Goal: Information Seeking & Learning: Learn about a topic

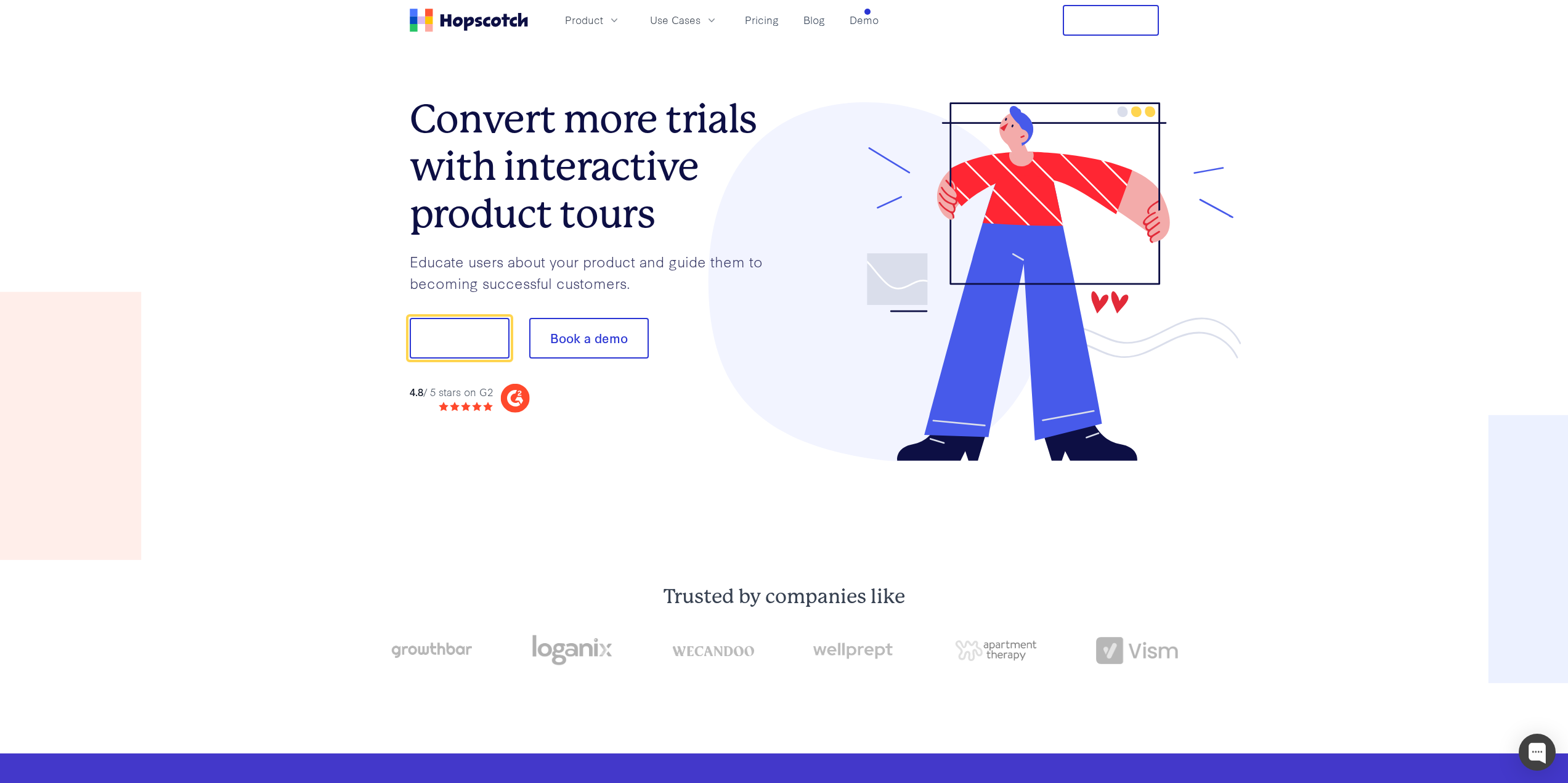
click at [751, 16] on link "Pricing" at bounding box center [762, 20] width 44 height 21
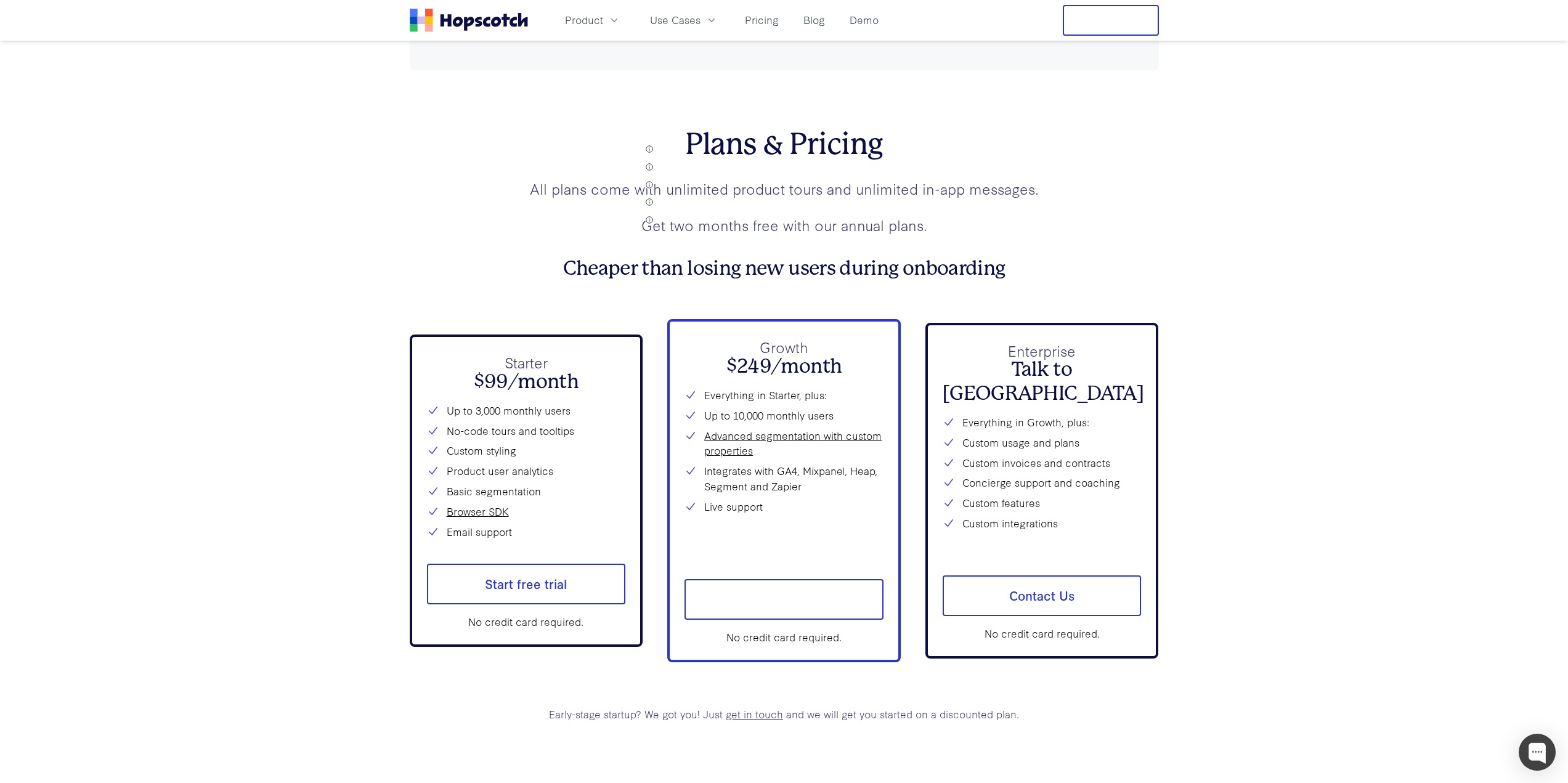
scroll to position [4400, 0]
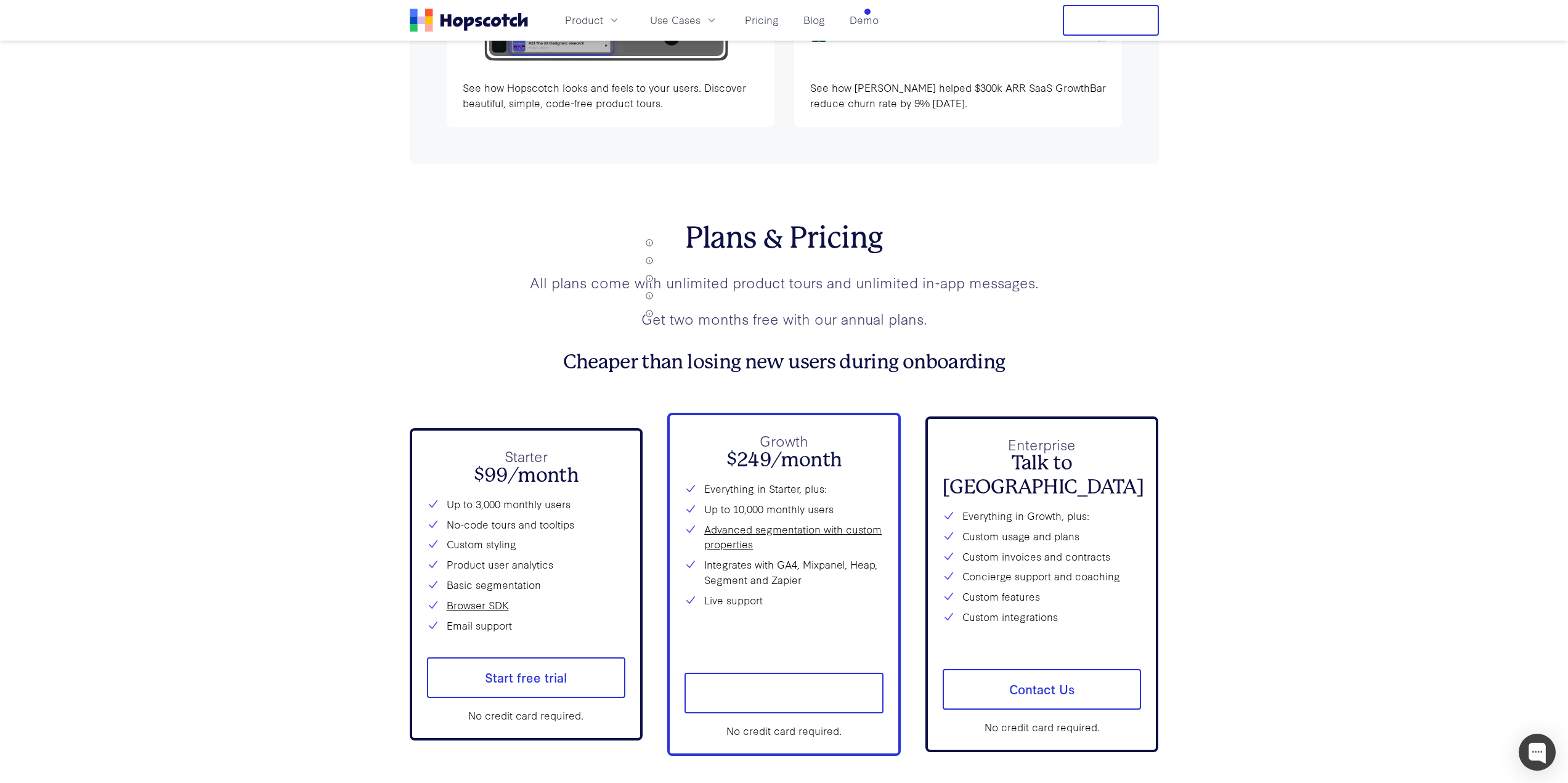
click at [718, 22] on icon "button" at bounding box center [711, 20] width 12 height 12
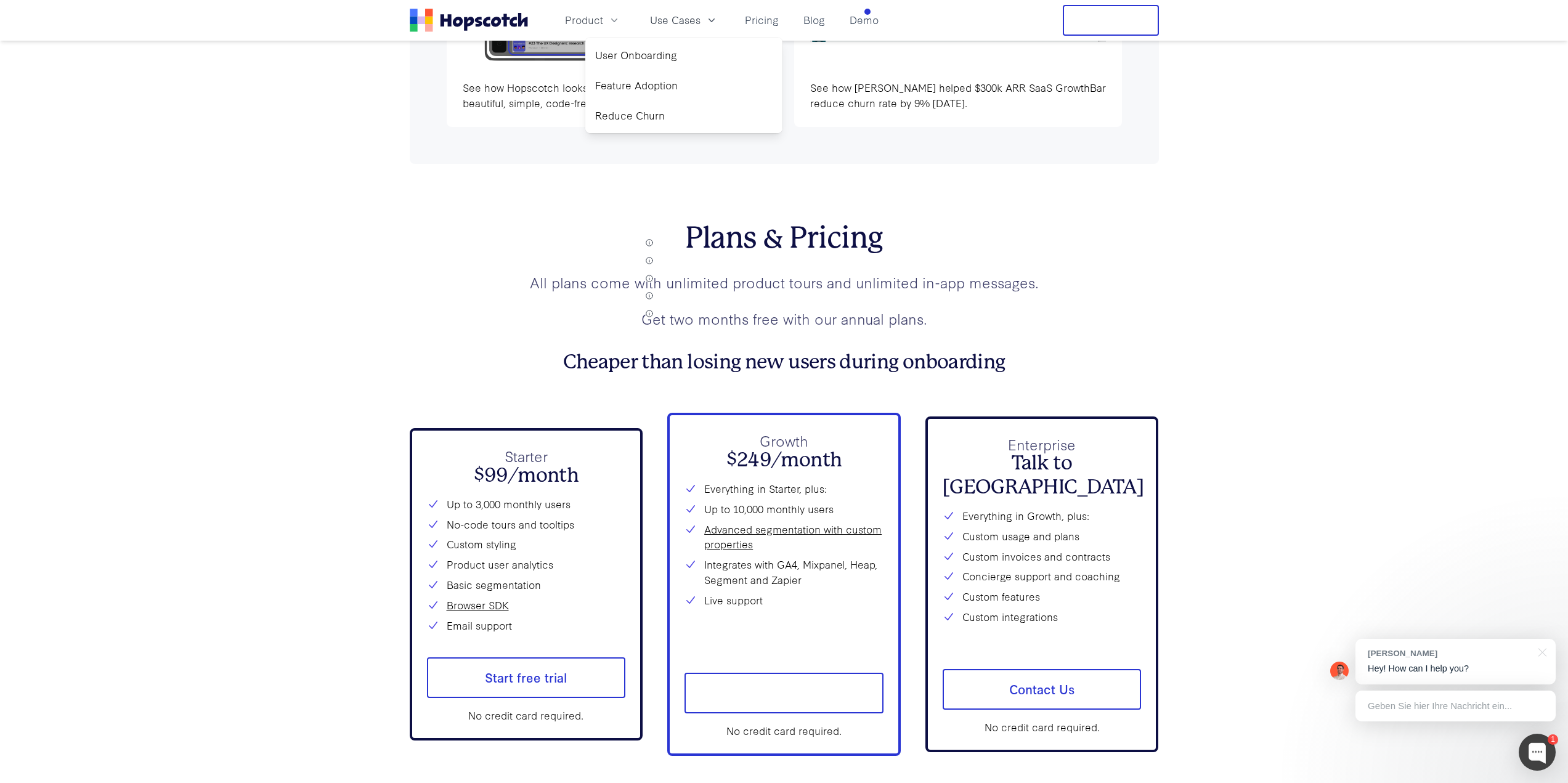
click at [618, 19] on icon "button" at bounding box center [614, 20] width 6 height 4
click at [625, 45] on link "Product Overview" at bounding box center [592, 55] width 187 height 25
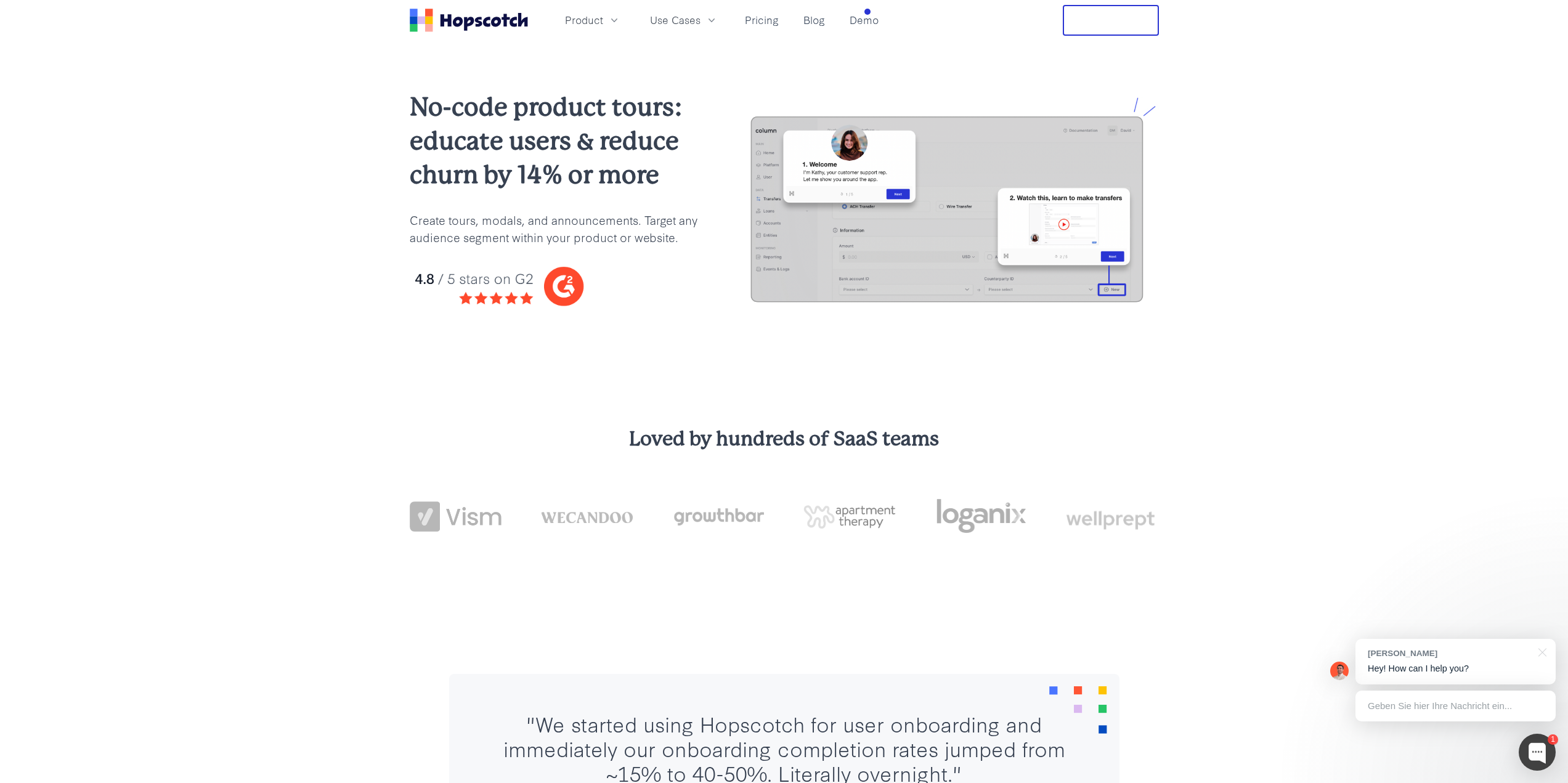
click at [626, 18] on button "Product" at bounding box center [592, 20] width 70 height 21
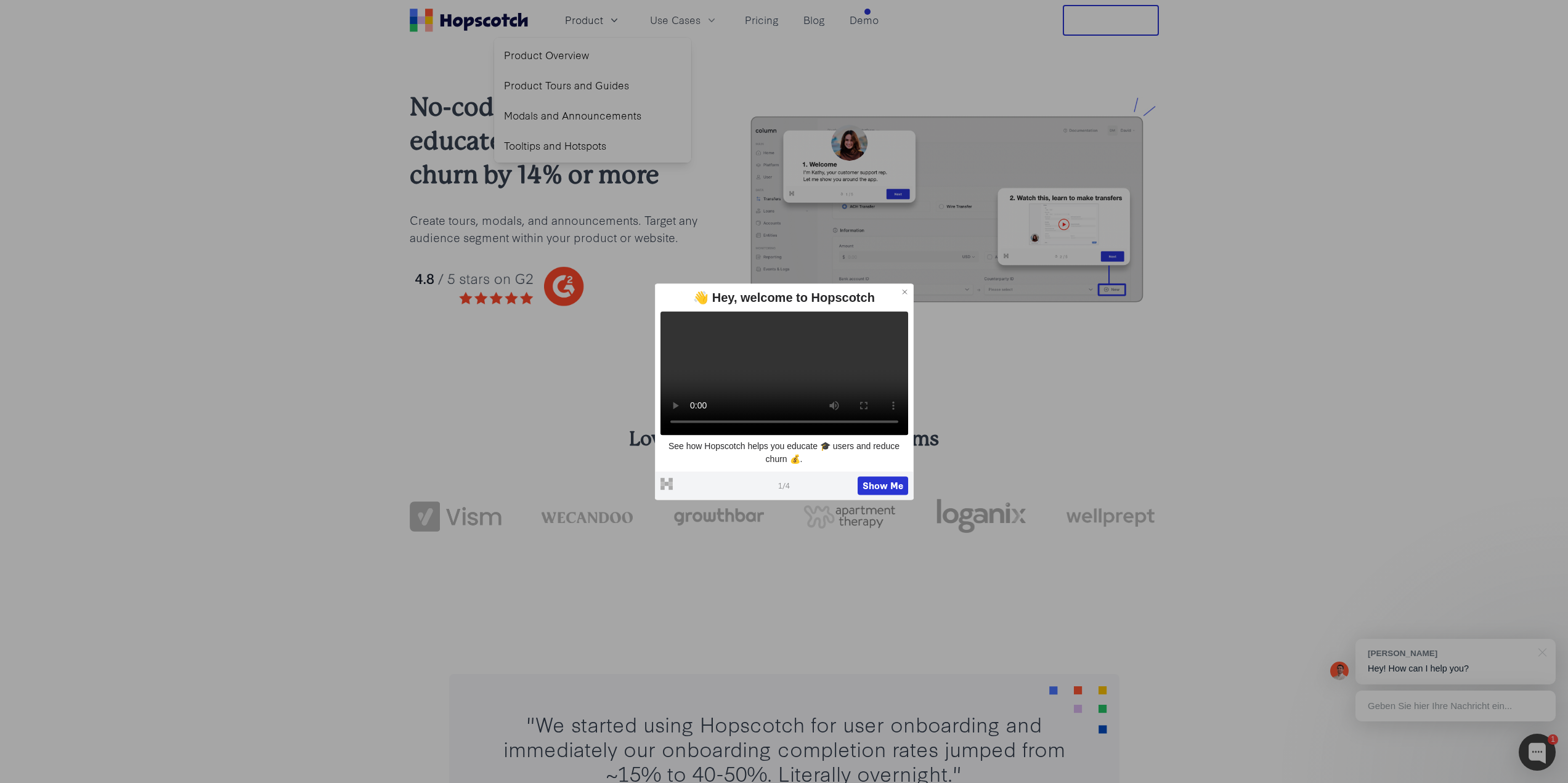
click at [907, 287] on icon at bounding box center [905, 291] width 9 height 9
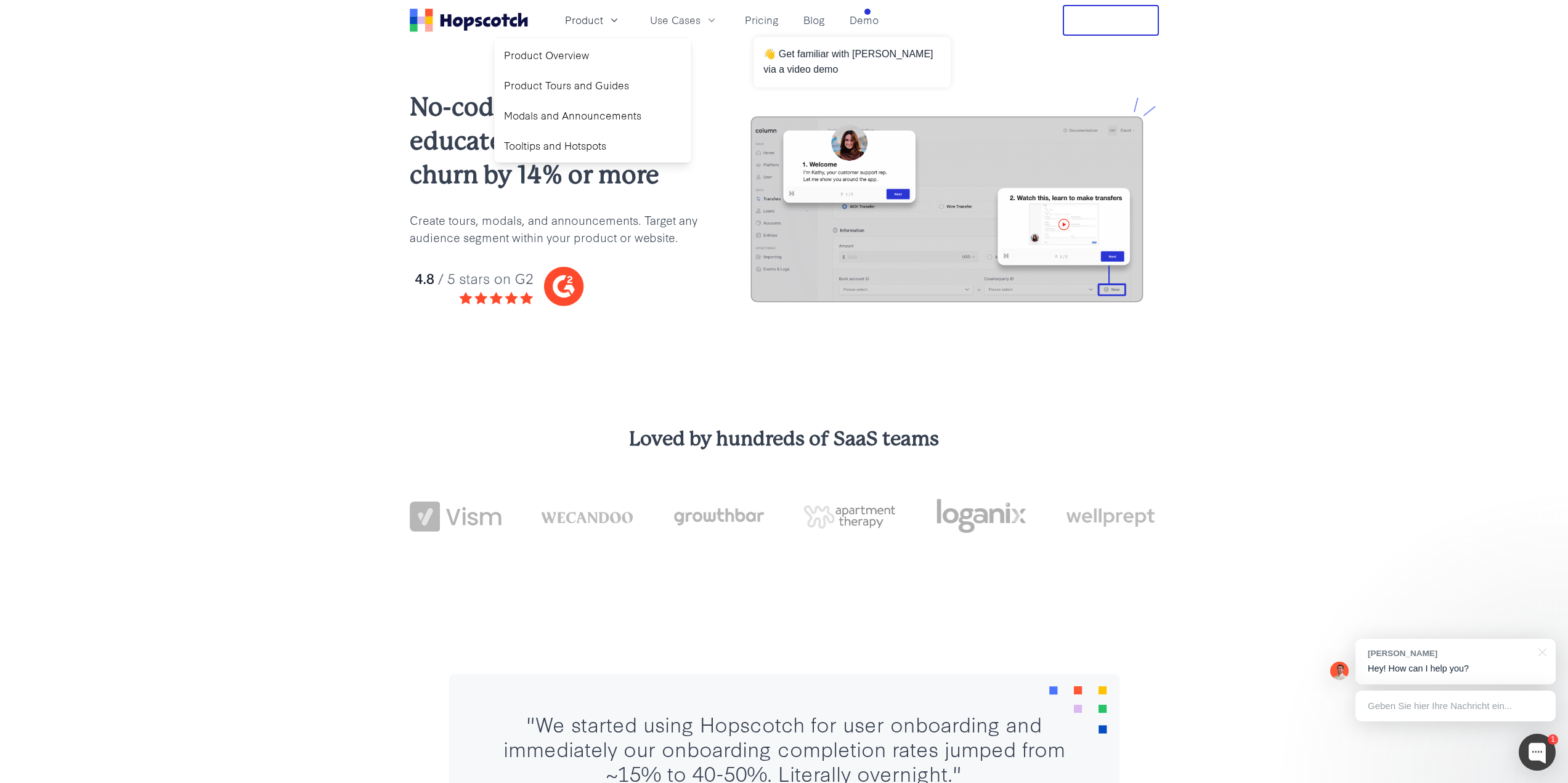
click at [865, 12] on link "Demo" at bounding box center [864, 20] width 39 height 21
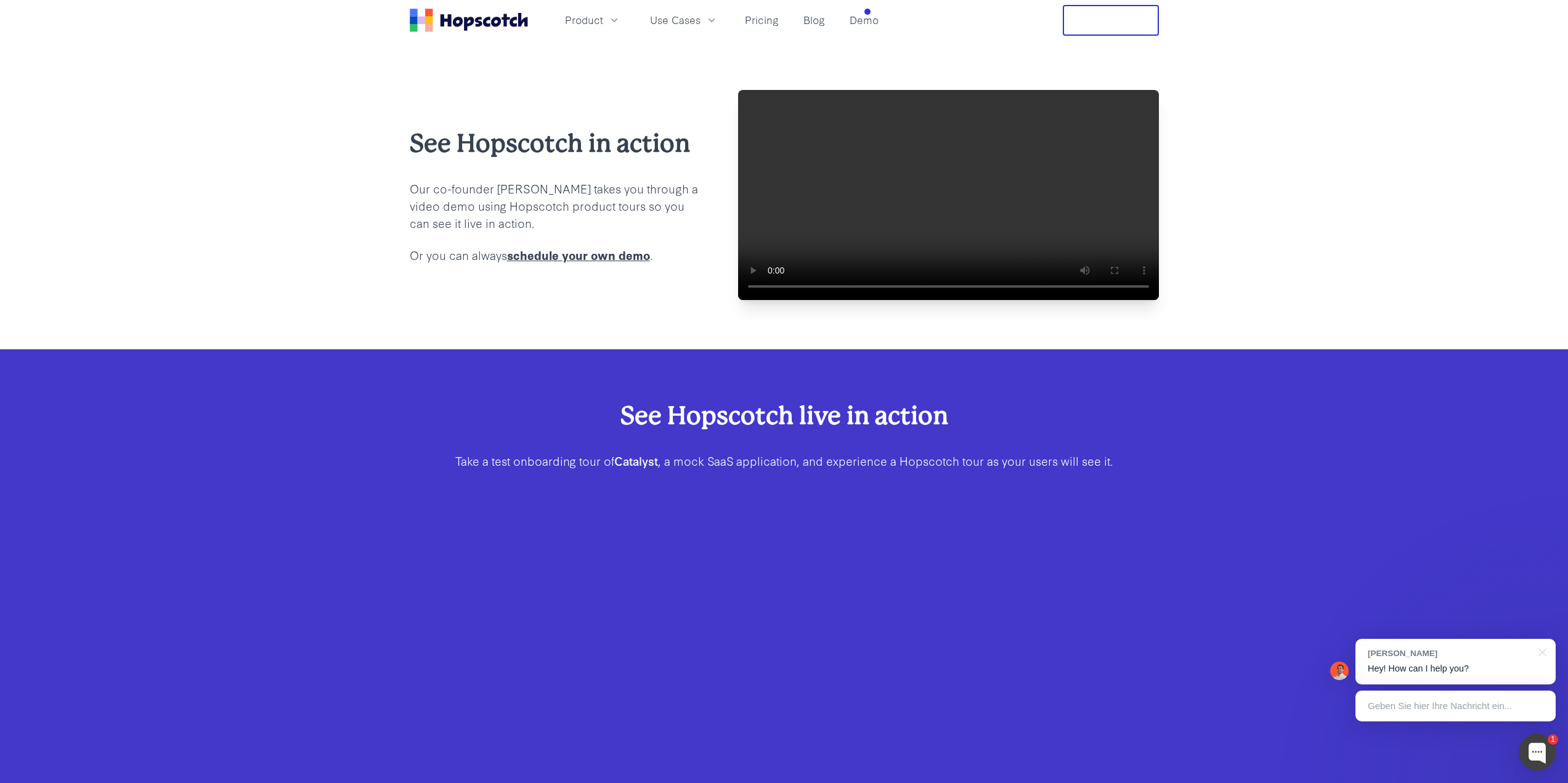
click at [767, 21] on link "Pricing" at bounding box center [762, 20] width 44 height 21
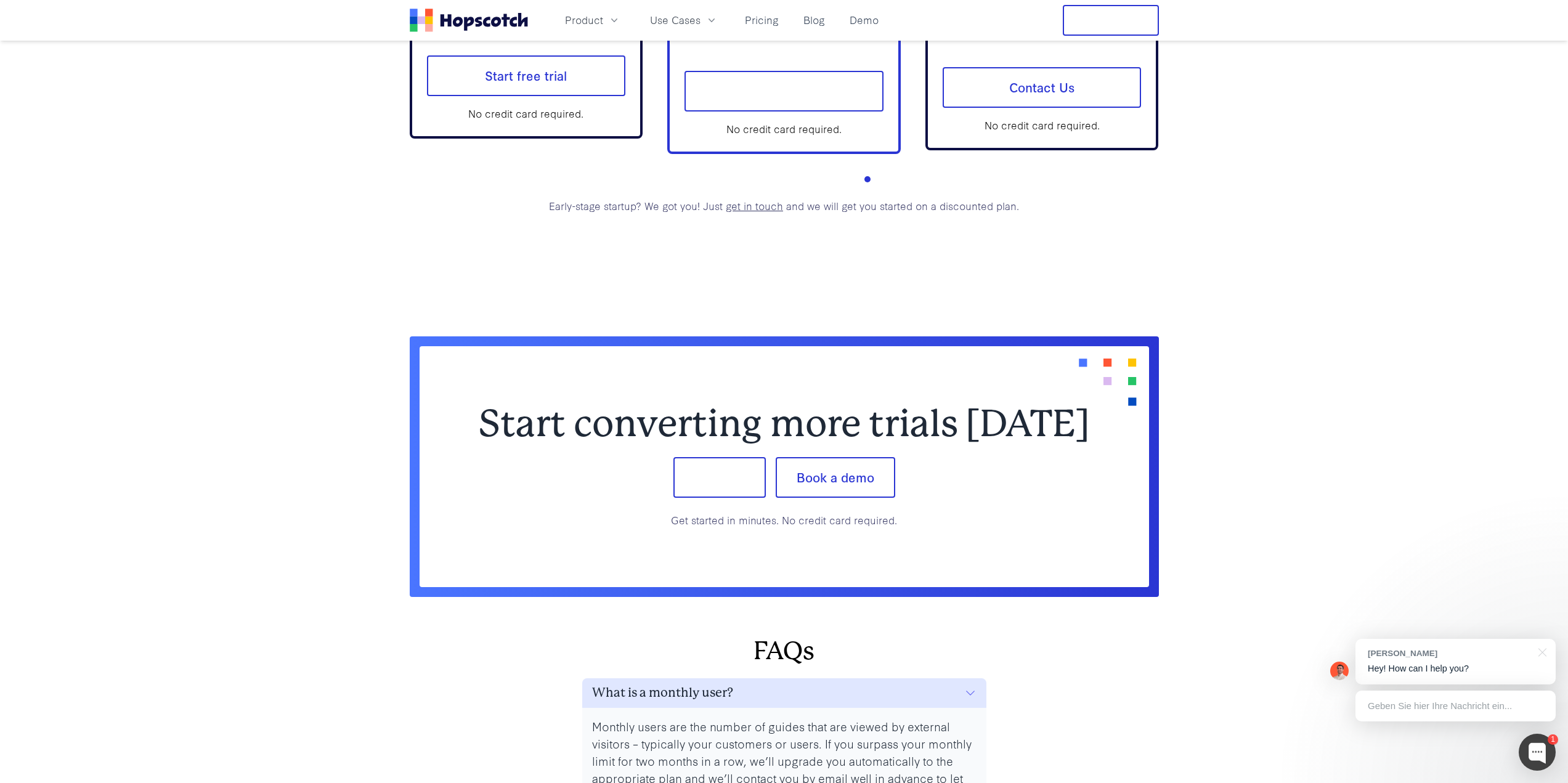
scroll to position [5192, 0]
